Goal: Find specific page/section: Find specific page/section

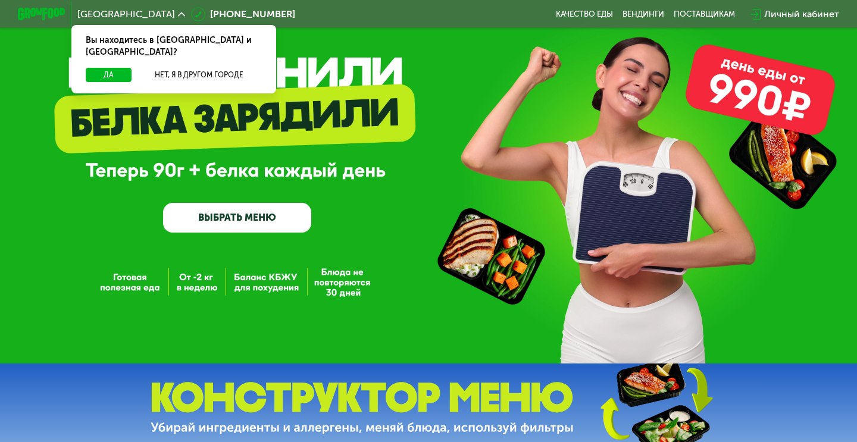
scroll to position [42, 0]
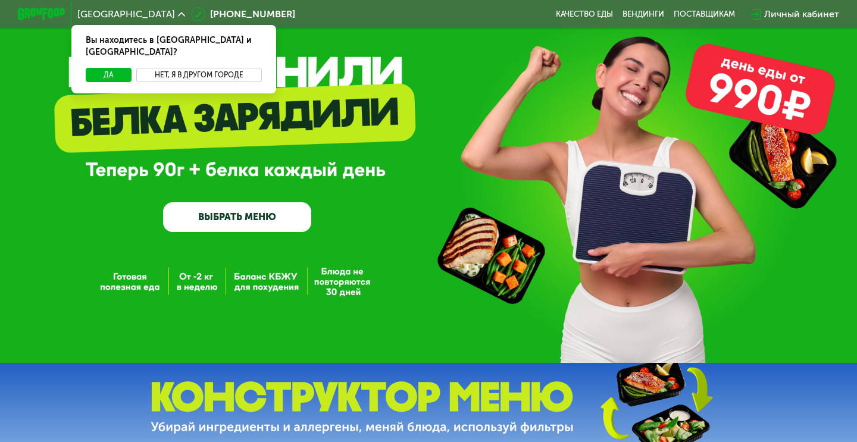
click at [183, 68] on button "Нет, я в другом городе" at bounding box center [199, 75] width 126 height 14
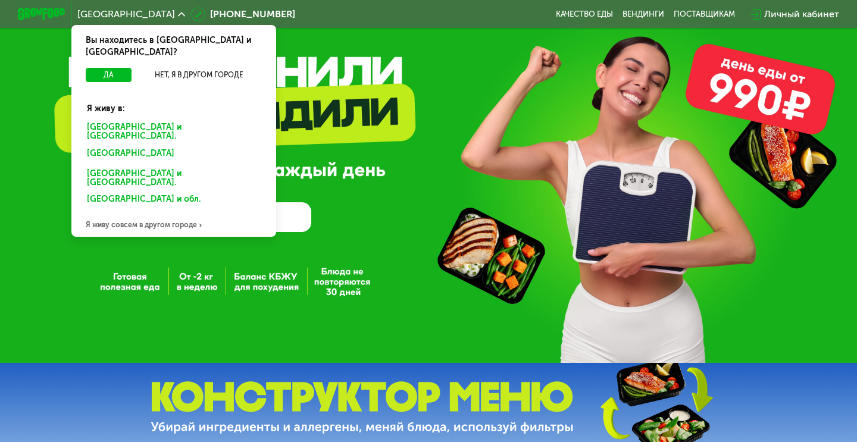
click at [134, 146] on div "Москве и обл." at bounding box center [172, 155] width 186 height 19
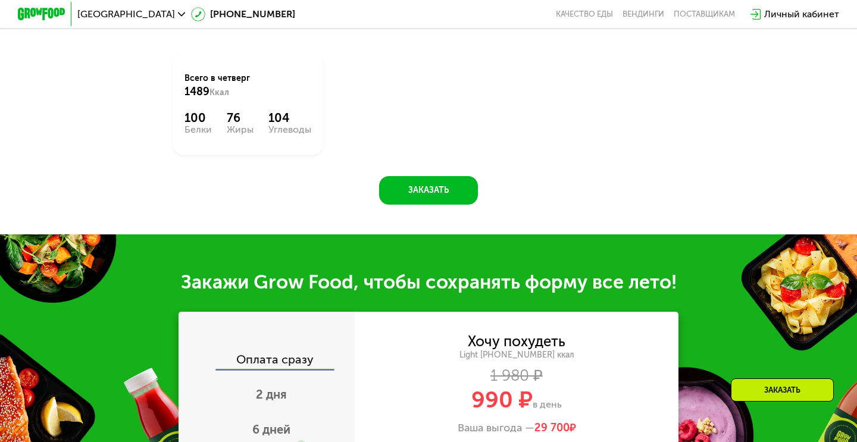
scroll to position [684, 0]
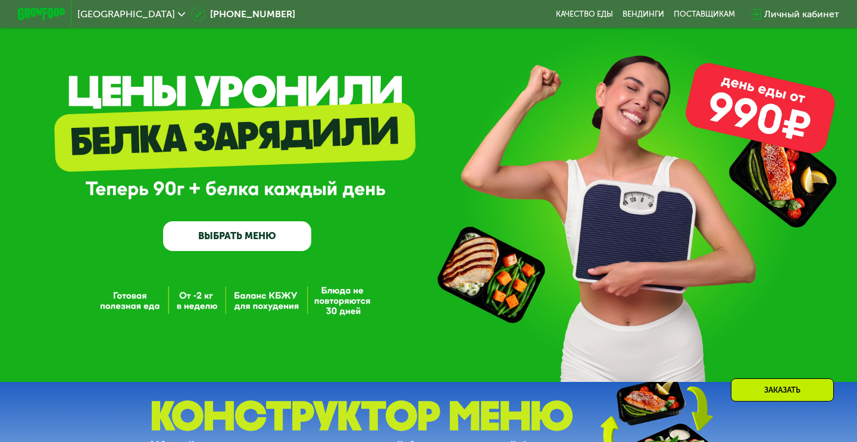
scroll to position [8, 0]
